Goal: Download file/media

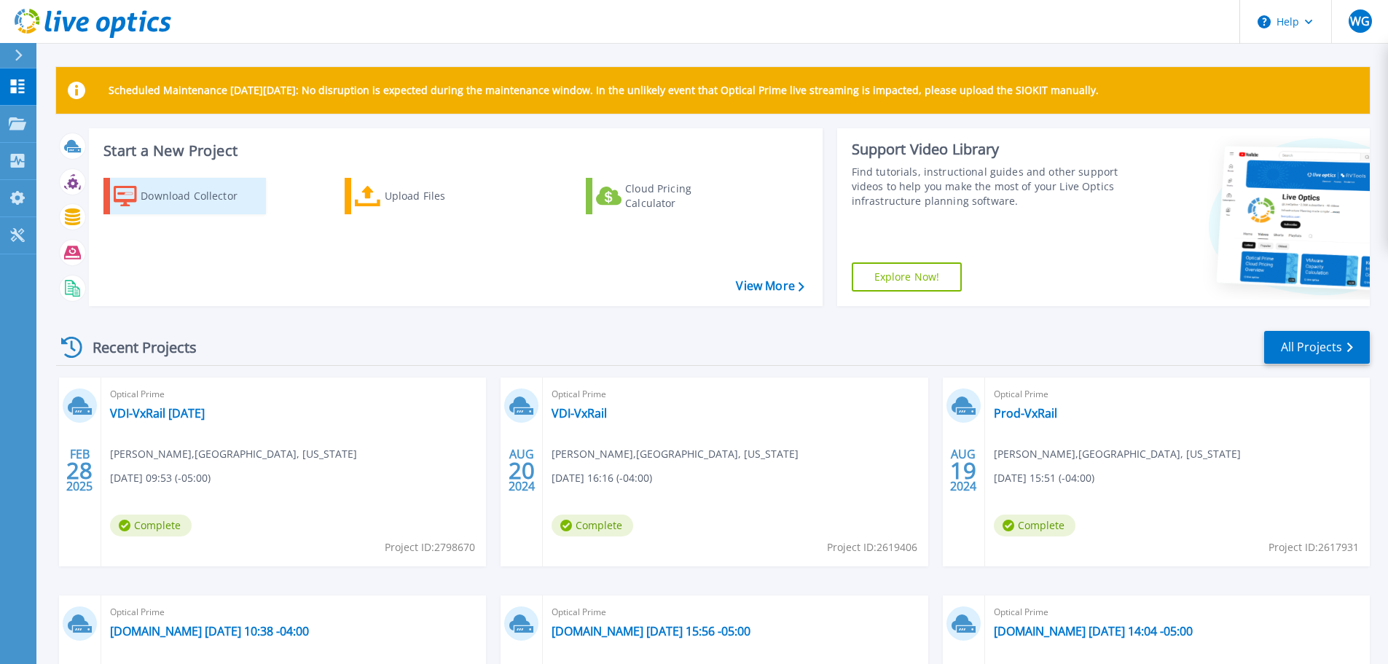
click at [174, 194] on div "Download Collector" at bounding box center [199, 195] width 117 height 29
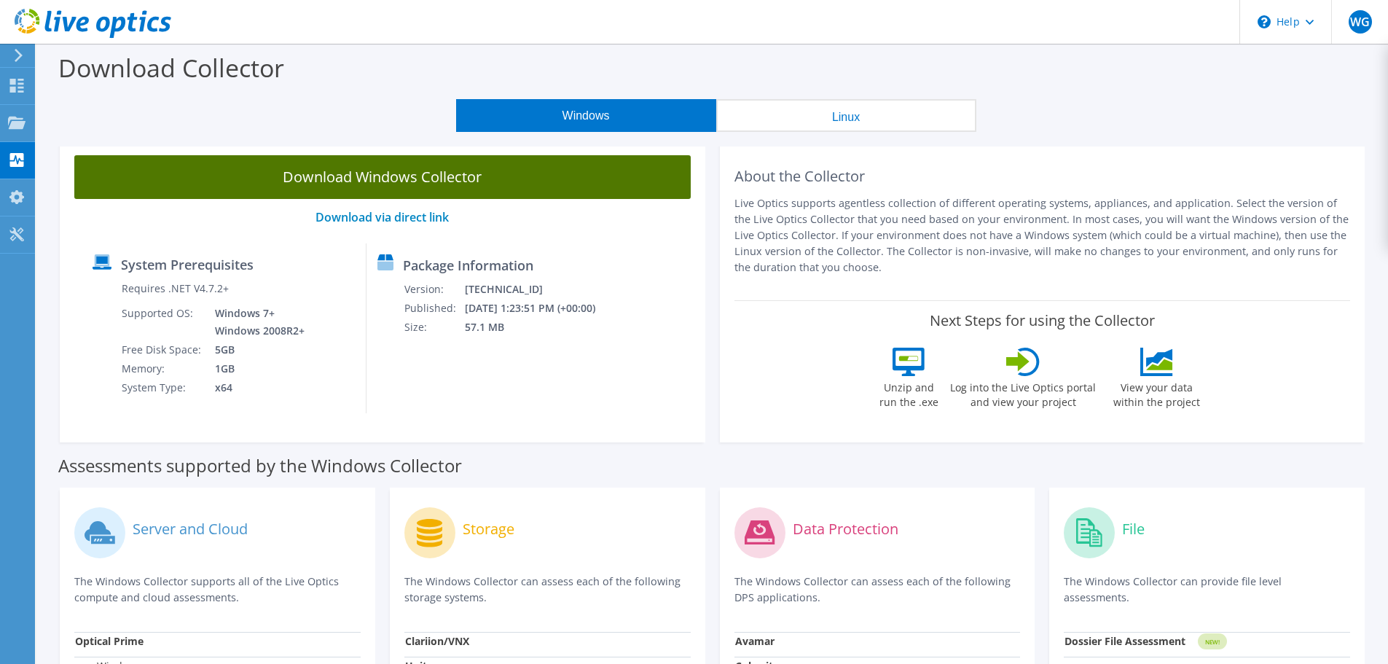
click at [393, 176] on link "Download Windows Collector" at bounding box center [382, 177] width 616 height 44
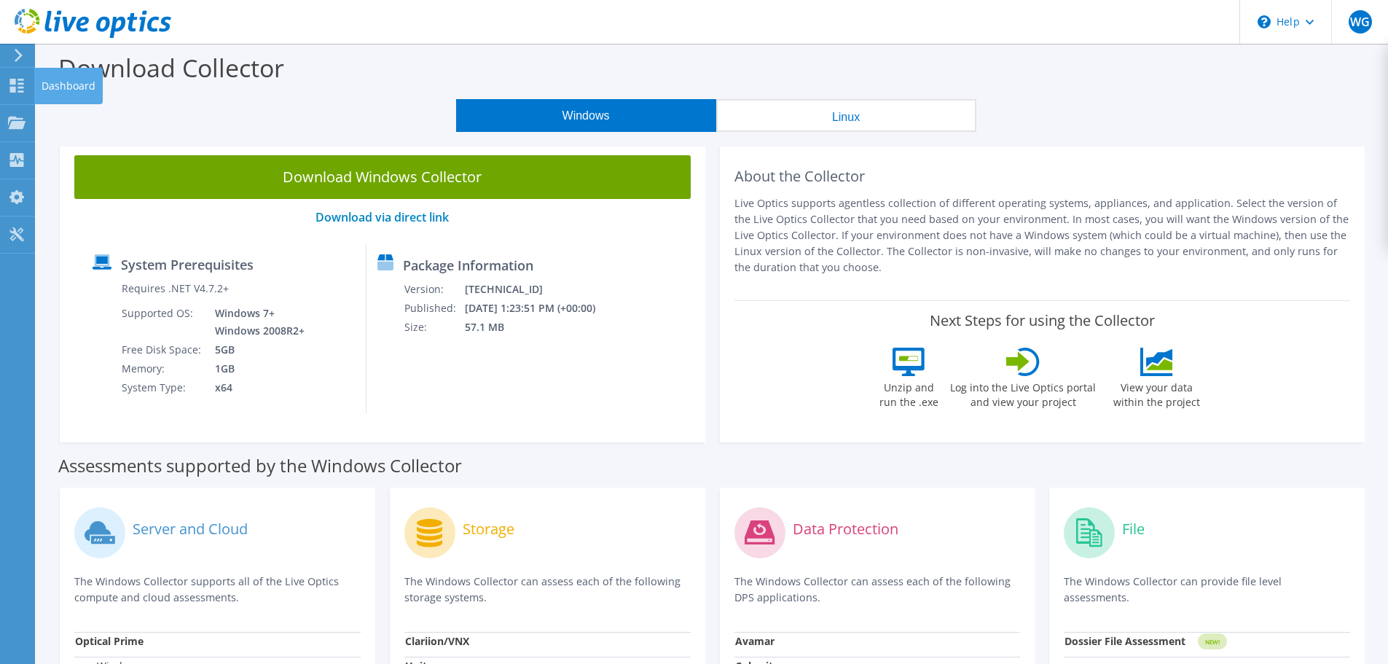
click at [54, 85] on div "Dashboard" at bounding box center [68, 86] width 68 height 36
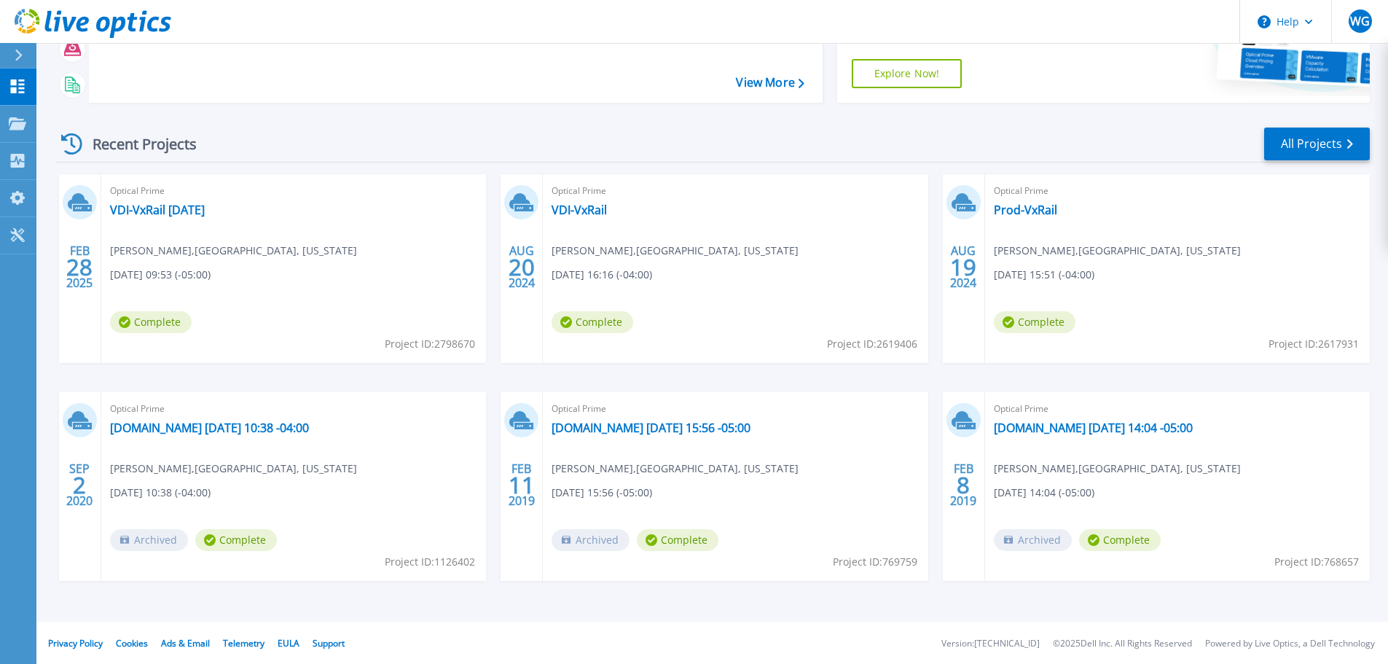
scroll to position [205, 0]
click at [175, 207] on link "VDI-VxRail [DATE]" at bounding box center [157, 208] width 95 height 15
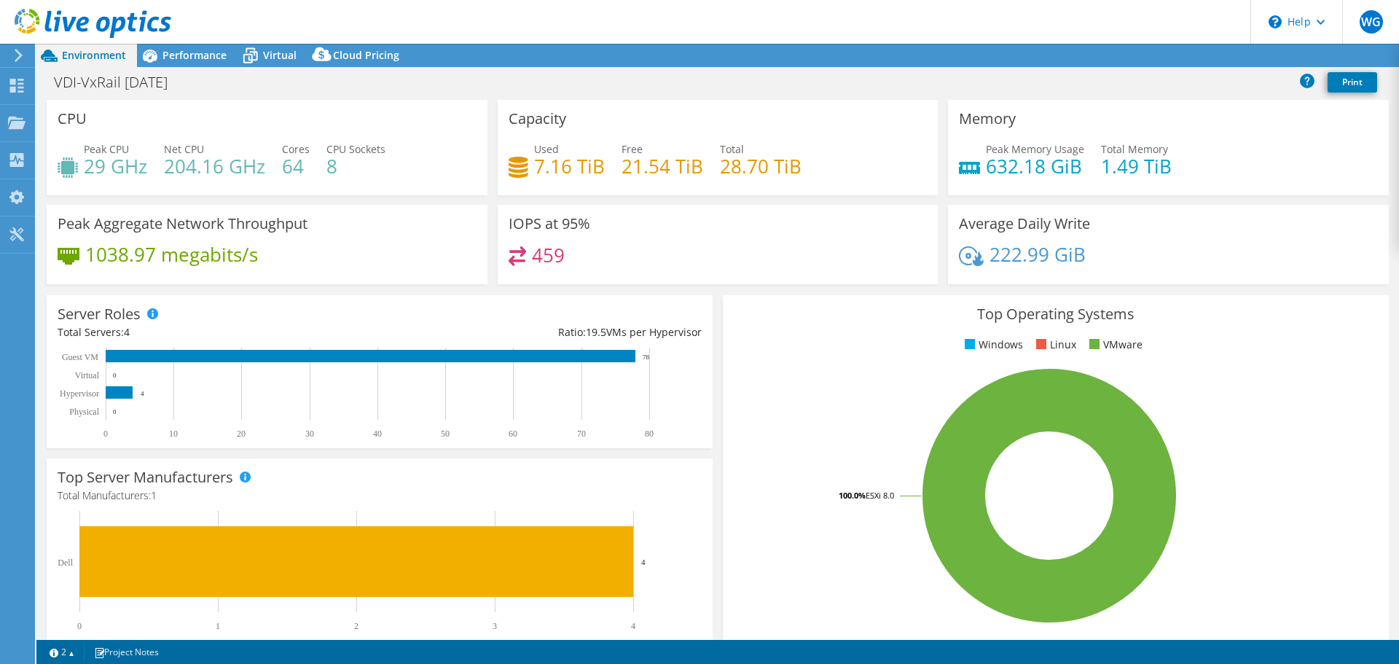
select select "USD"
click at [265, 56] on span "Virtual" at bounding box center [280, 55] width 34 height 14
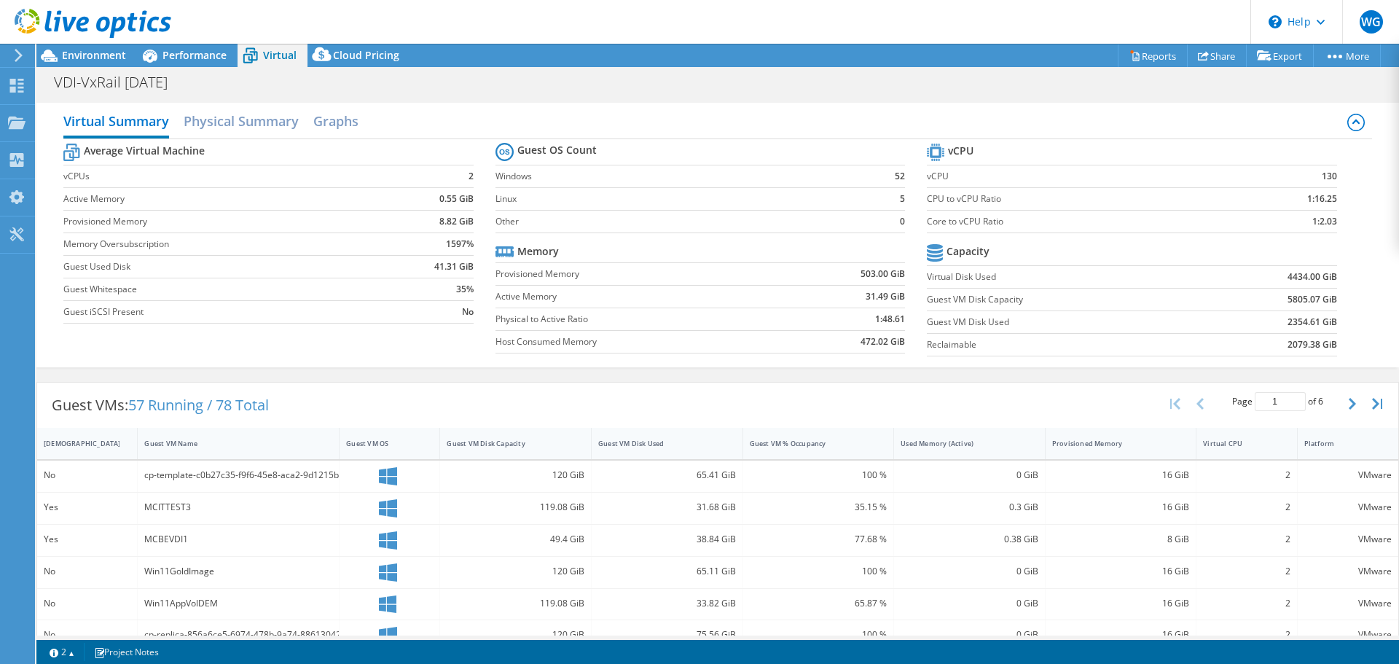
click at [17, 58] on icon at bounding box center [18, 55] width 11 height 13
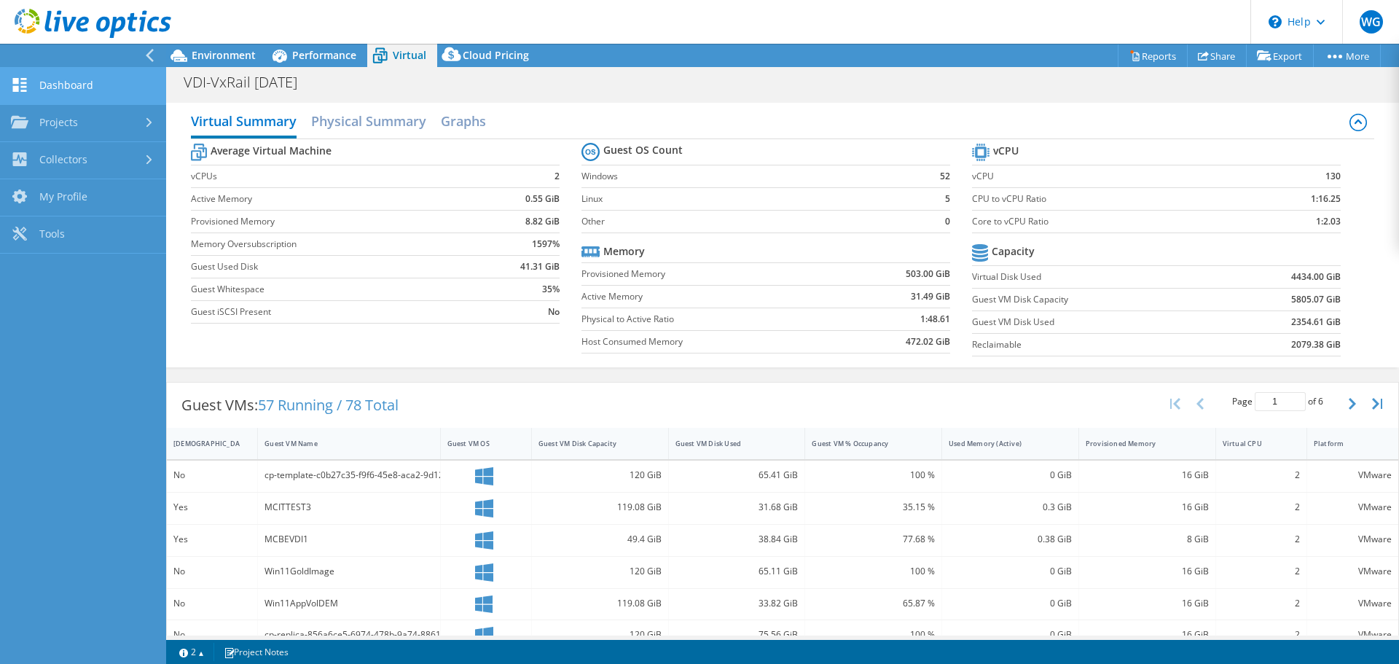
click at [45, 89] on link "Dashboard" at bounding box center [83, 86] width 166 height 37
click at [68, 85] on link "Dashboard" at bounding box center [83, 86] width 166 height 37
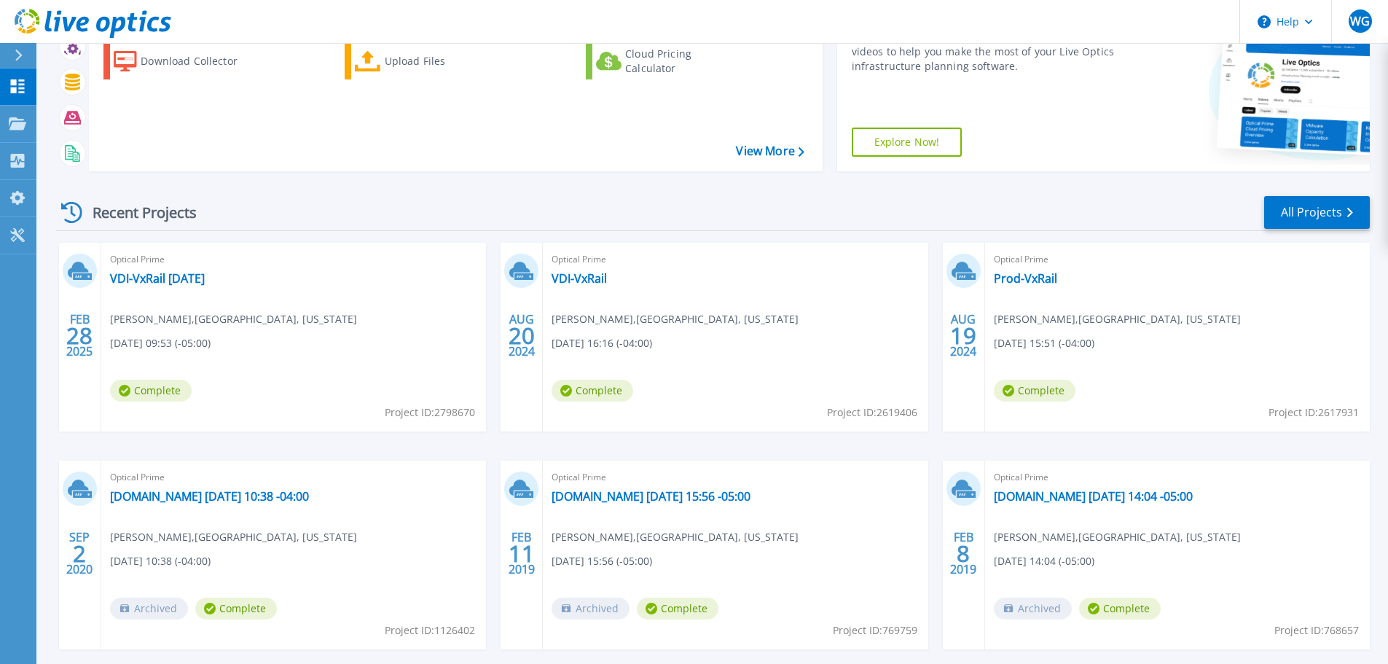
scroll to position [205, 0]
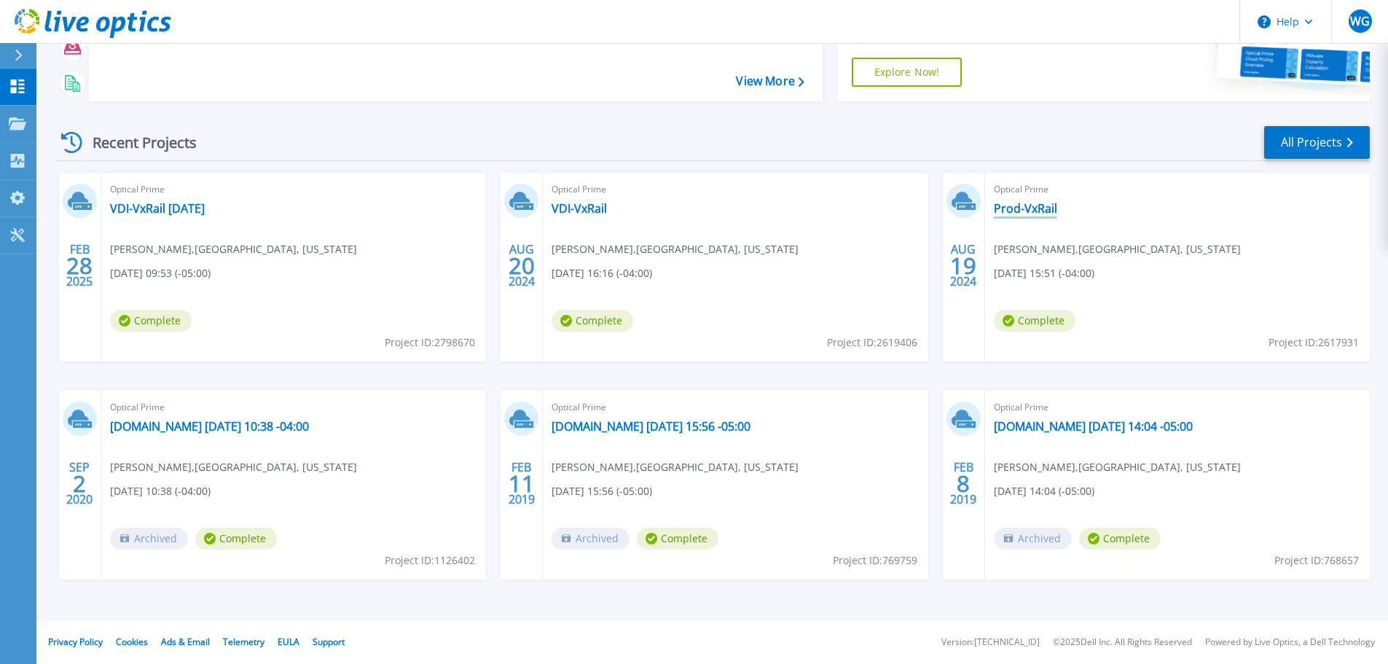
click at [1027, 208] on link "Prod-VxRail" at bounding box center [1025, 208] width 63 height 15
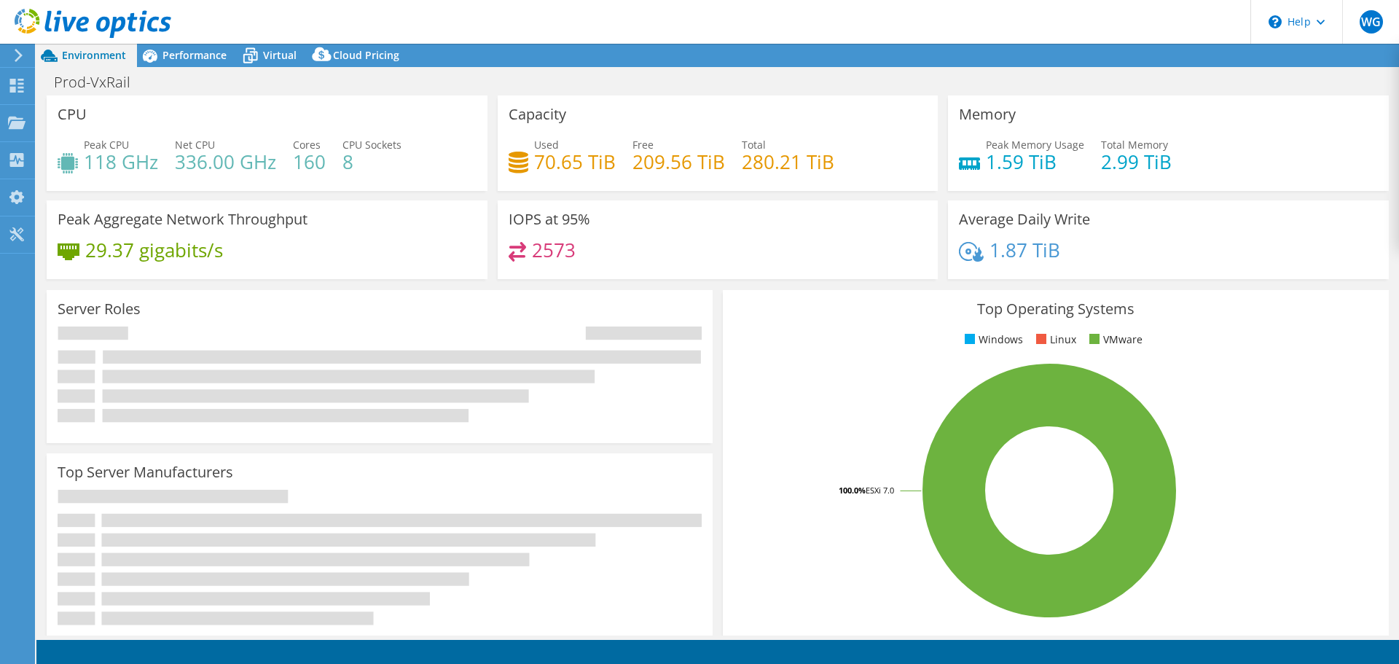
select select "USD"
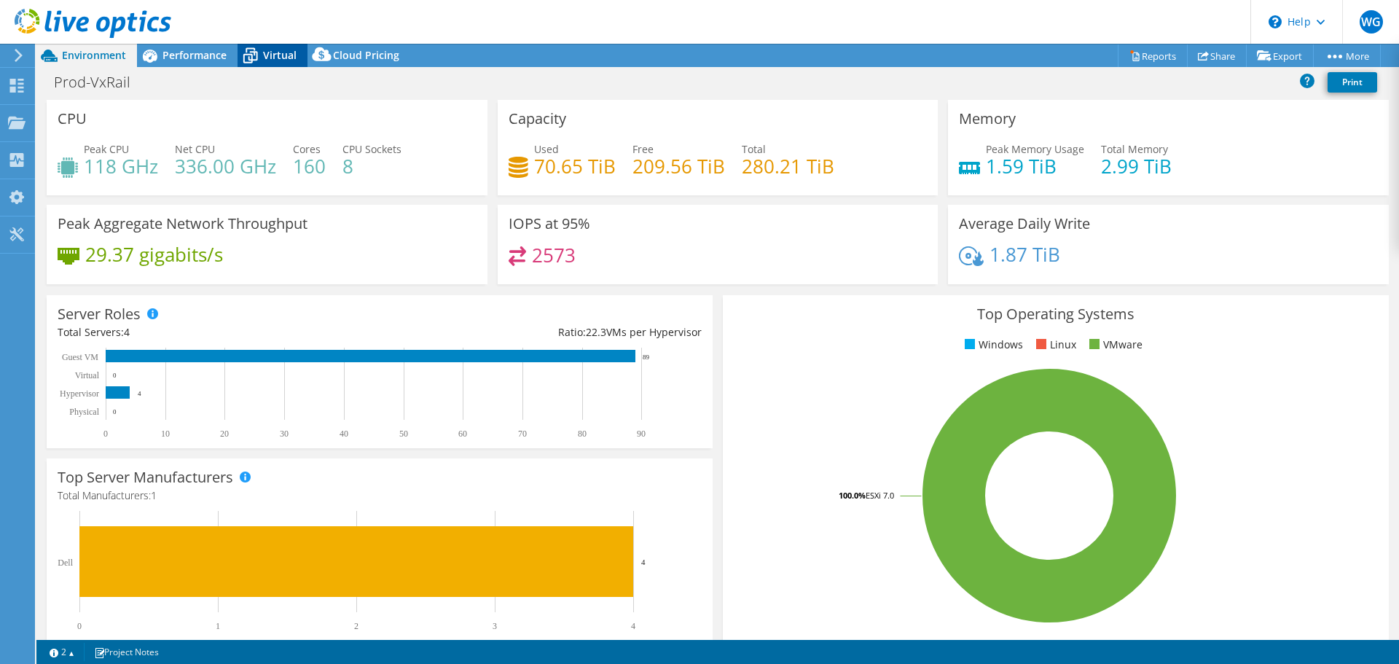
click at [274, 53] on span "Virtual" at bounding box center [280, 55] width 34 height 14
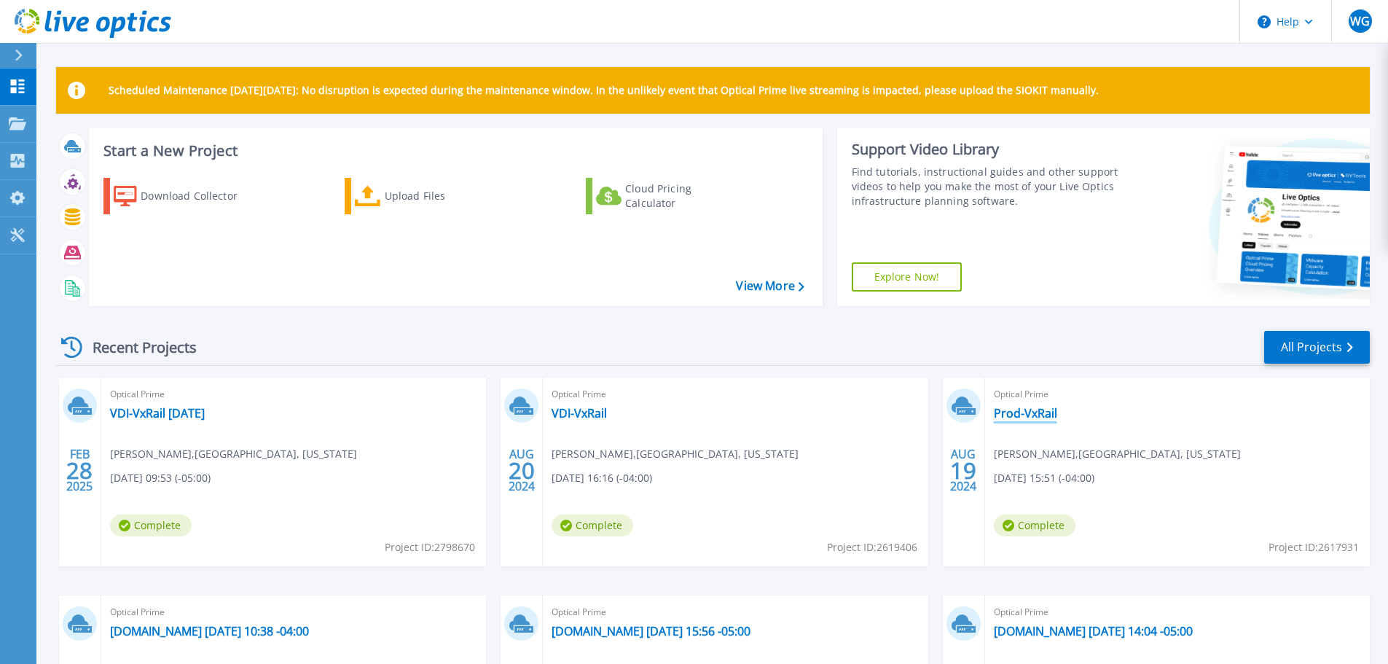
click at [1033, 412] on link "Prod-VxRail" at bounding box center [1025, 413] width 63 height 15
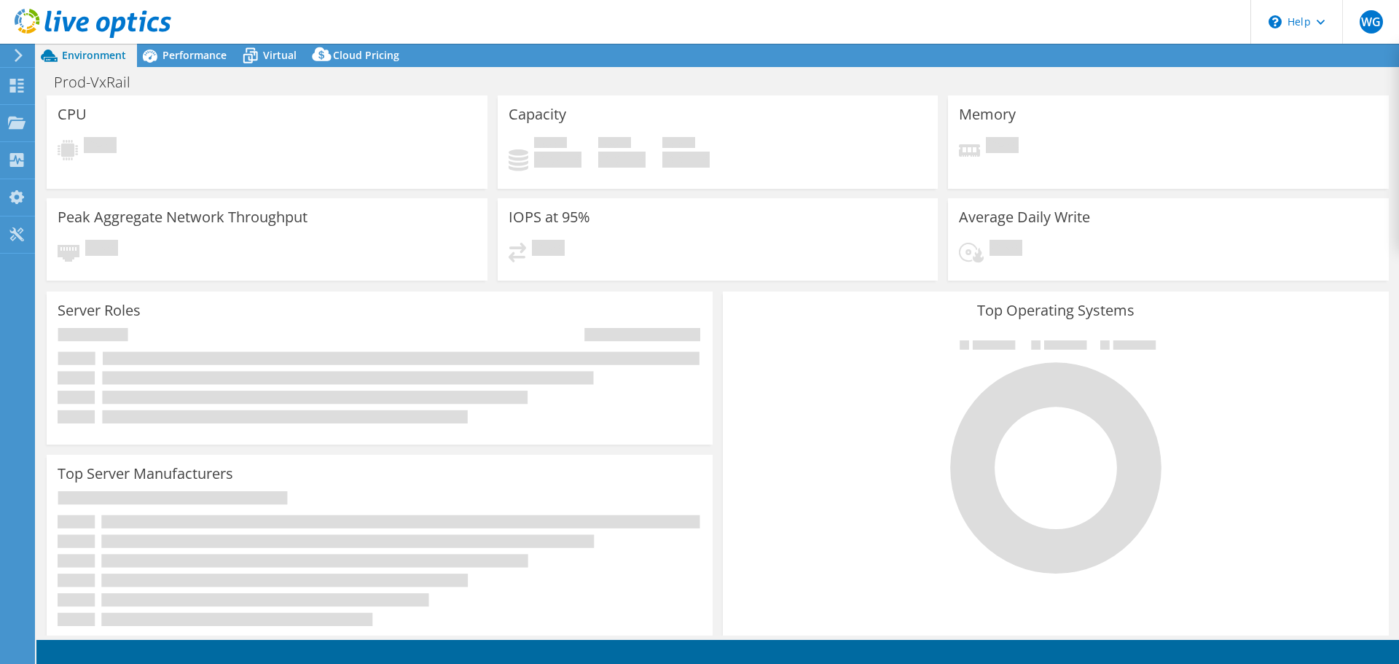
select select "USD"
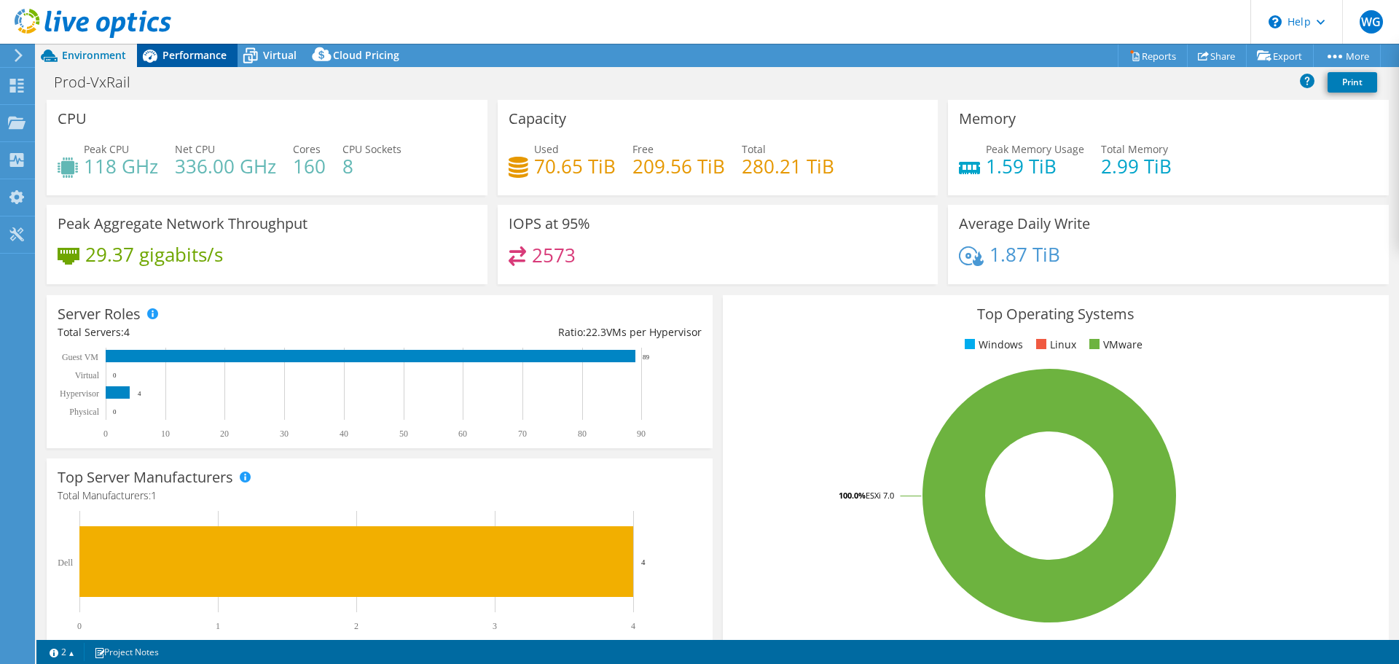
click at [189, 55] on span "Performance" at bounding box center [194, 55] width 64 height 14
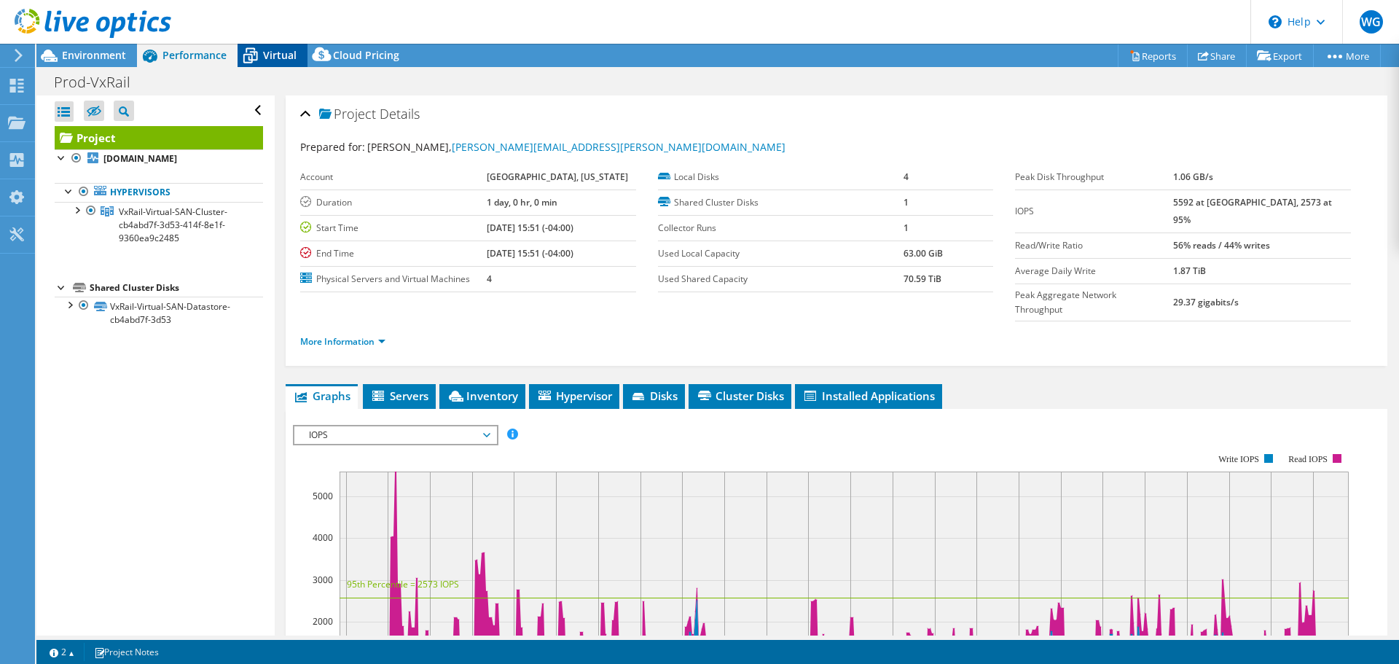
click at [272, 52] on span "Virtual" at bounding box center [280, 55] width 34 height 14
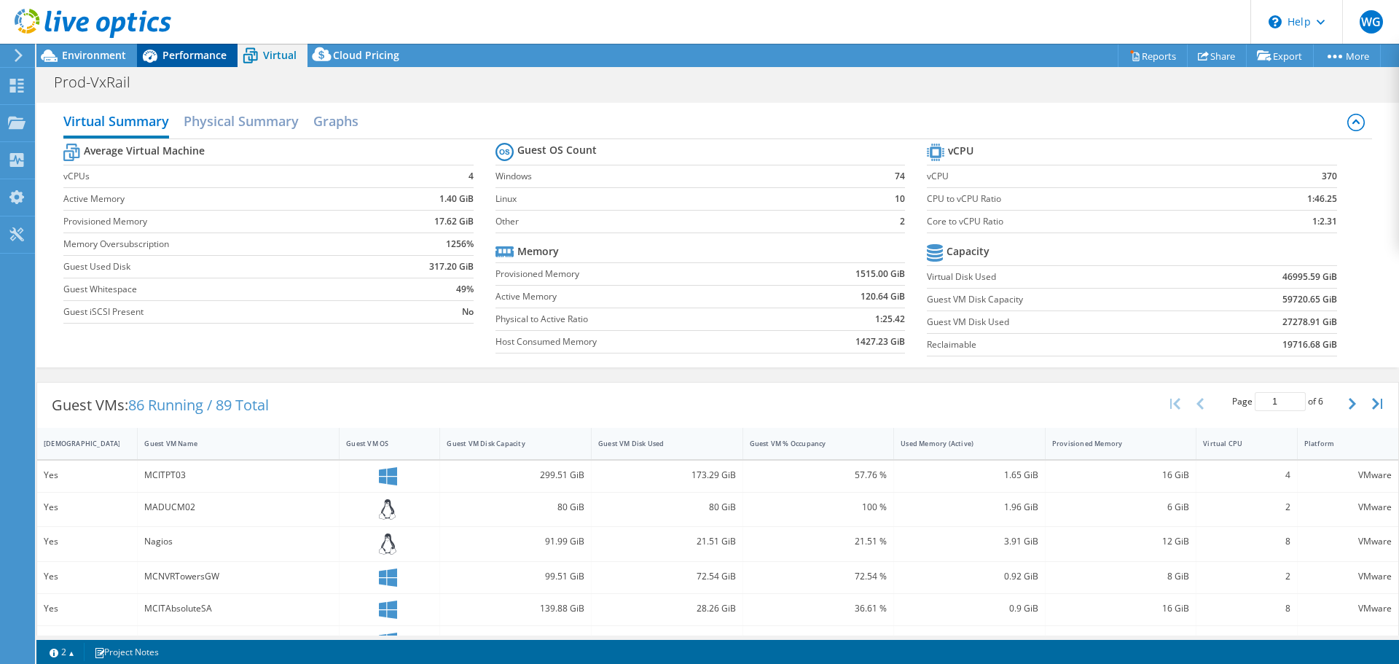
click at [194, 52] on span "Performance" at bounding box center [194, 55] width 64 height 14
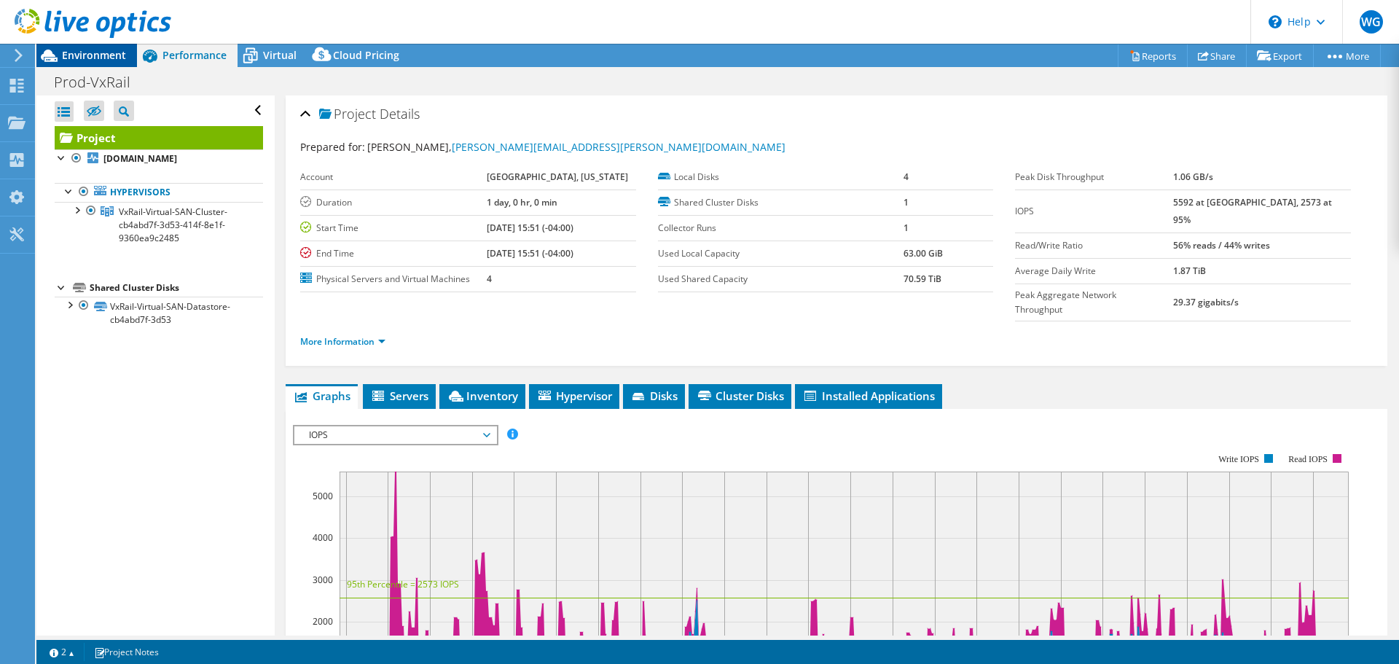
click at [91, 52] on span "Environment" at bounding box center [94, 55] width 64 height 14
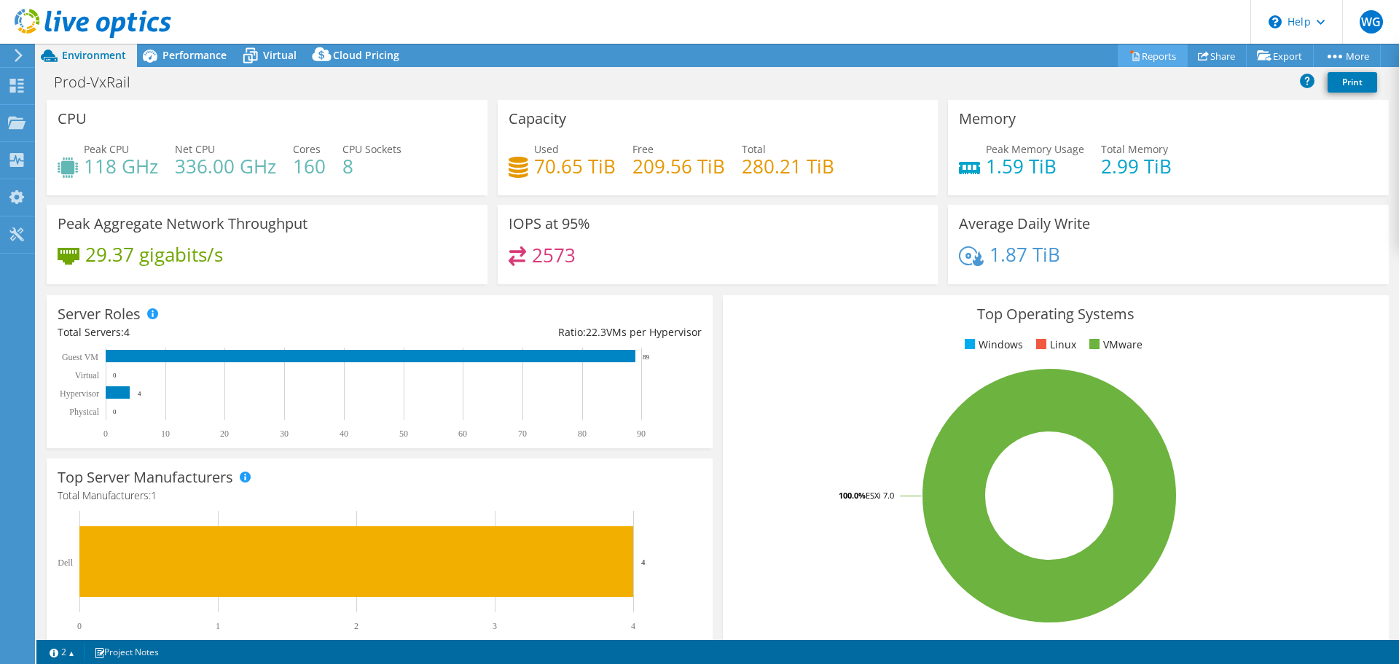
click at [1137, 54] on link "Reports" at bounding box center [1153, 55] width 70 height 23
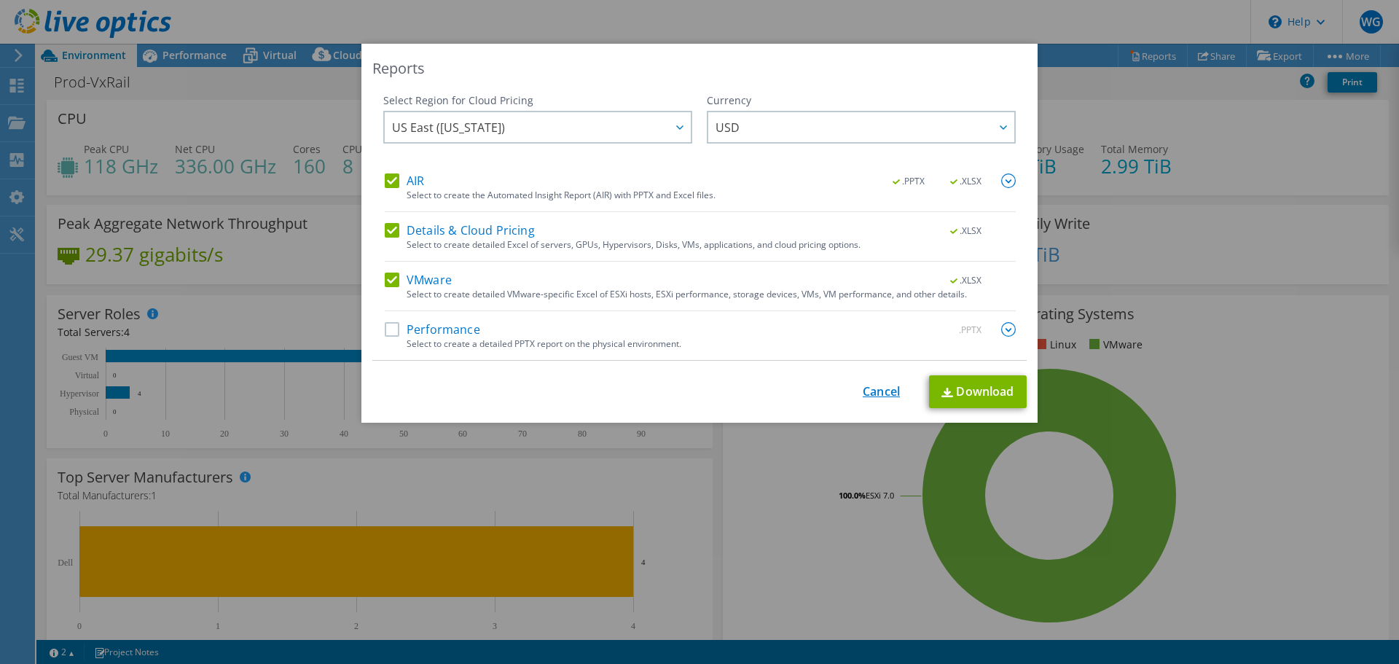
click at [872, 389] on link "Cancel" at bounding box center [881, 392] width 37 height 14
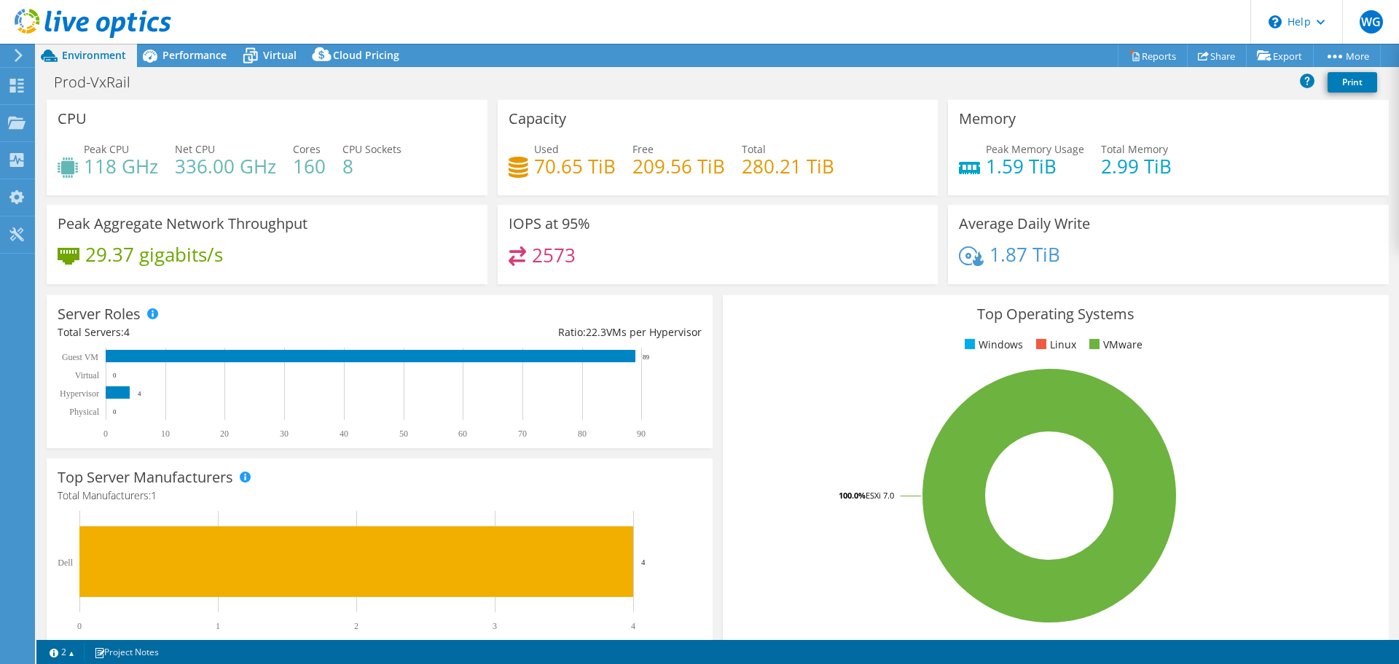
click at [17, 58] on icon at bounding box center [18, 55] width 11 height 13
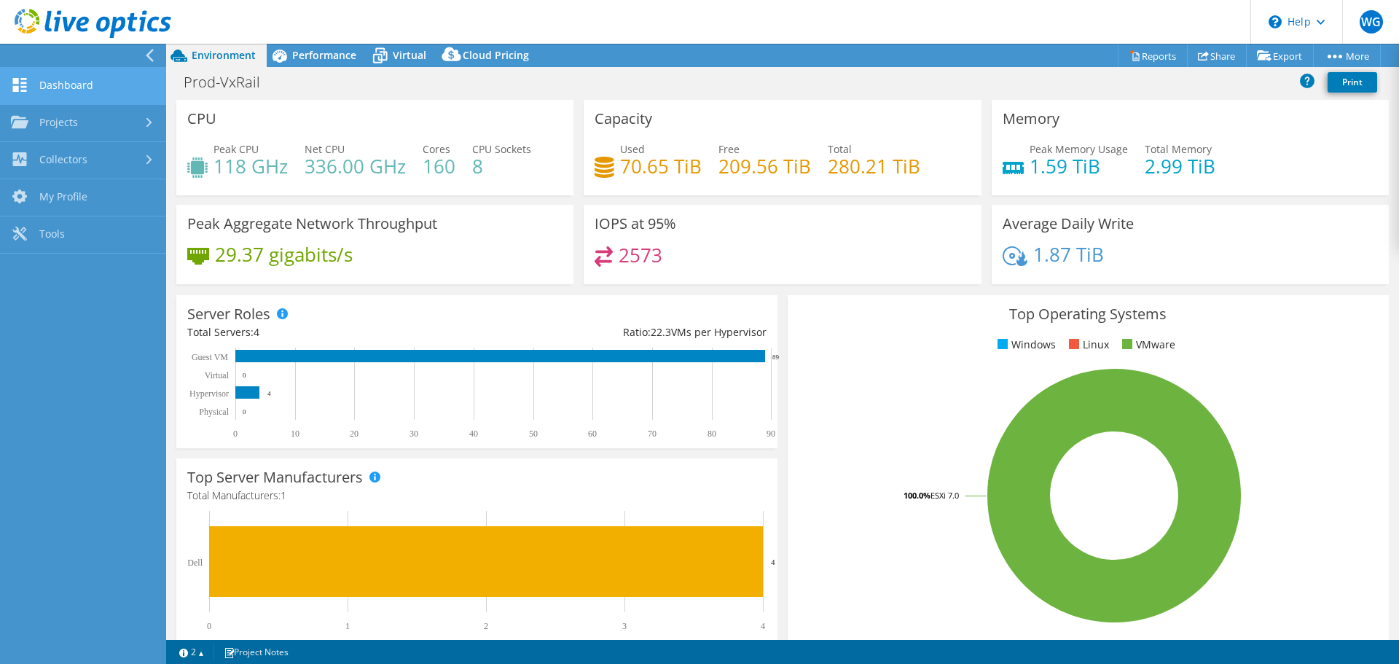
click at [66, 81] on link "Dashboard" at bounding box center [83, 86] width 166 height 37
